Goal: Information Seeking & Learning: Compare options

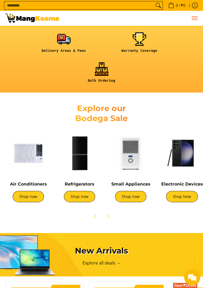
click at [196, 18] on span "Menu" at bounding box center [194, 18] width 6 height 0
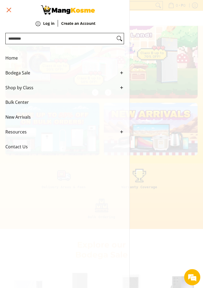
scroll to position [42, 0]
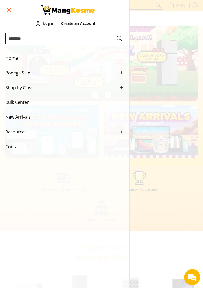
click at [7, 10] on span "Menu" at bounding box center [8, 10] width 6 height 0
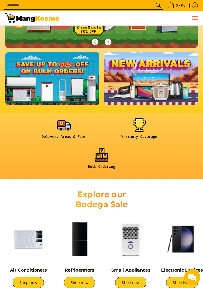
scroll to position [99, 0]
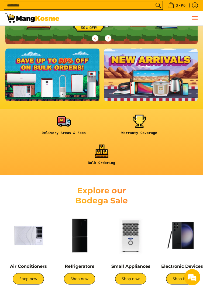
click at [31, 243] on img at bounding box center [28, 236] width 46 height 46
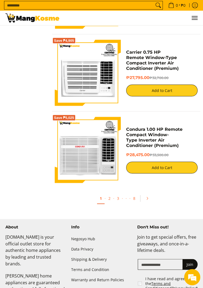
scroll to position [1755, 0]
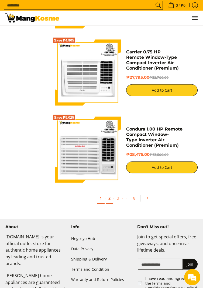
click at [110, 199] on link "2" at bounding box center [110, 198] width 8 height 11
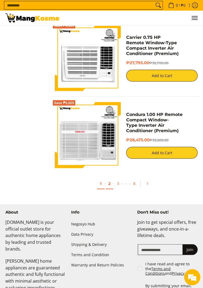
scroll to position [1773, 0]
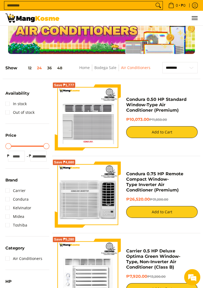
scroll to position [13, 0]
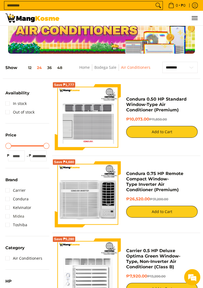
click at [6, 215] on link "Midea" at bounding box center [14, 216] width 19 height 9
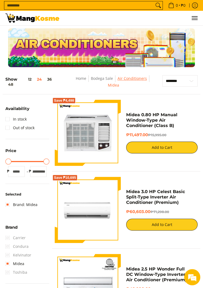
click at [124, 81] on link "Air Conditioners" at bounding box center [132, 78] width 29 height 5
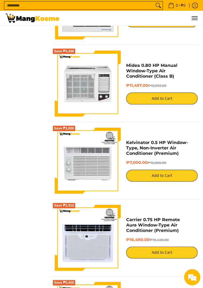
scroll to position [1130, 0]
